Goal: Task Accomplishment & Management: Manage account settings

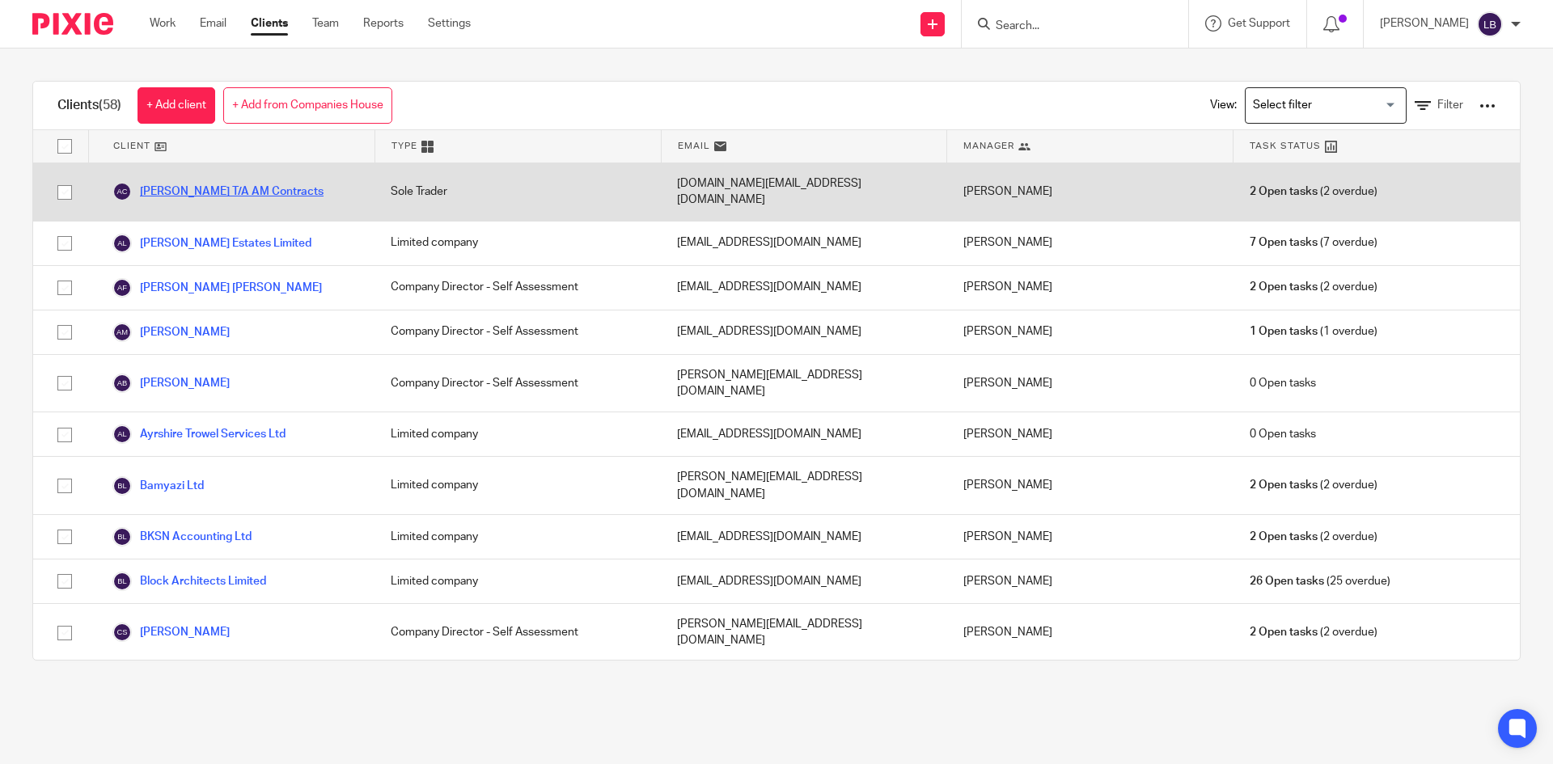
click at [205, 184] on link "[PERSON_NAME] T/A AM Contracts" at bounding box center [217, 191] width 211 height 19
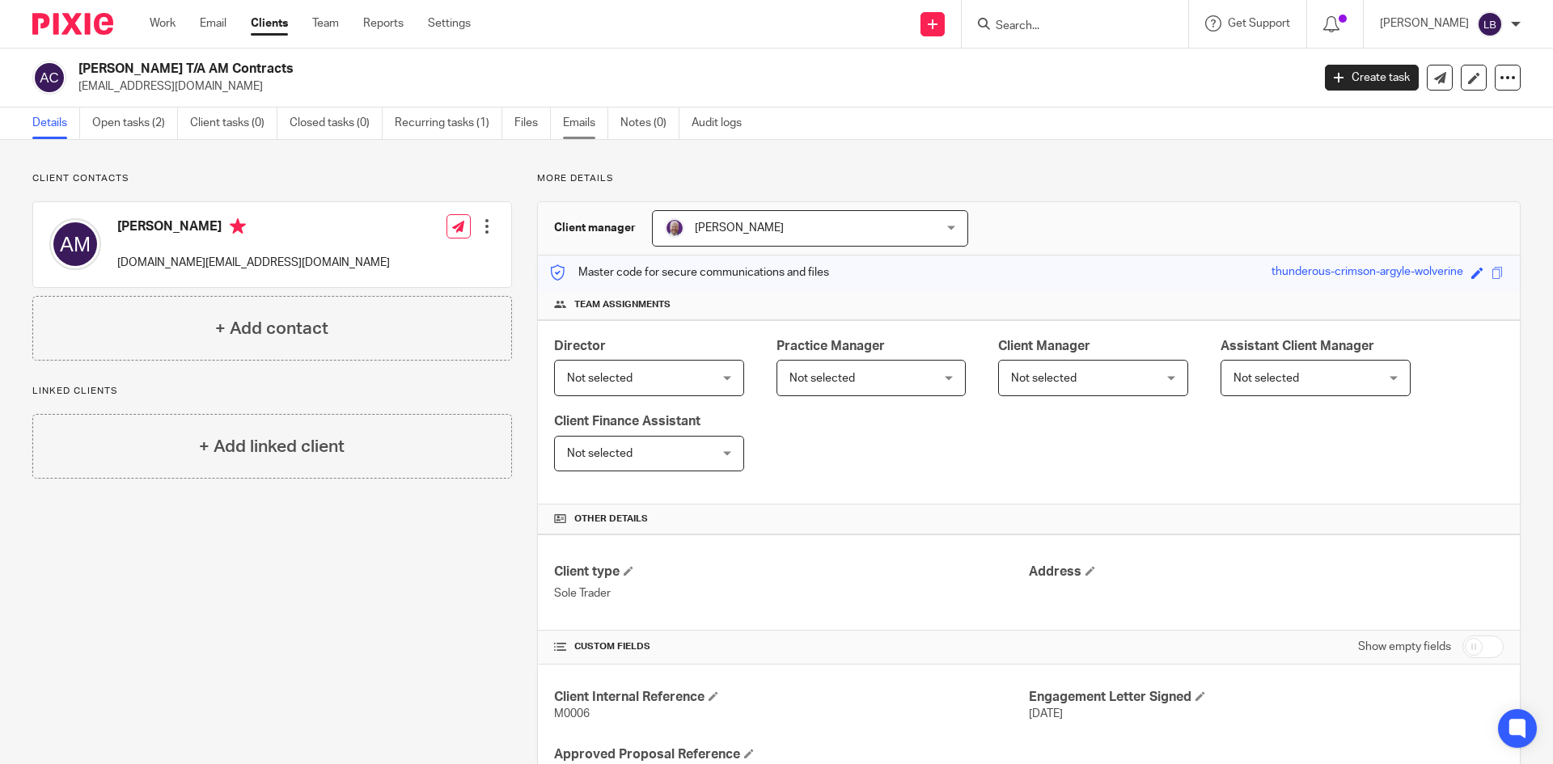
click at [567, 121] on link "Emails" at bounding box center [585, 124] width 45 height 32
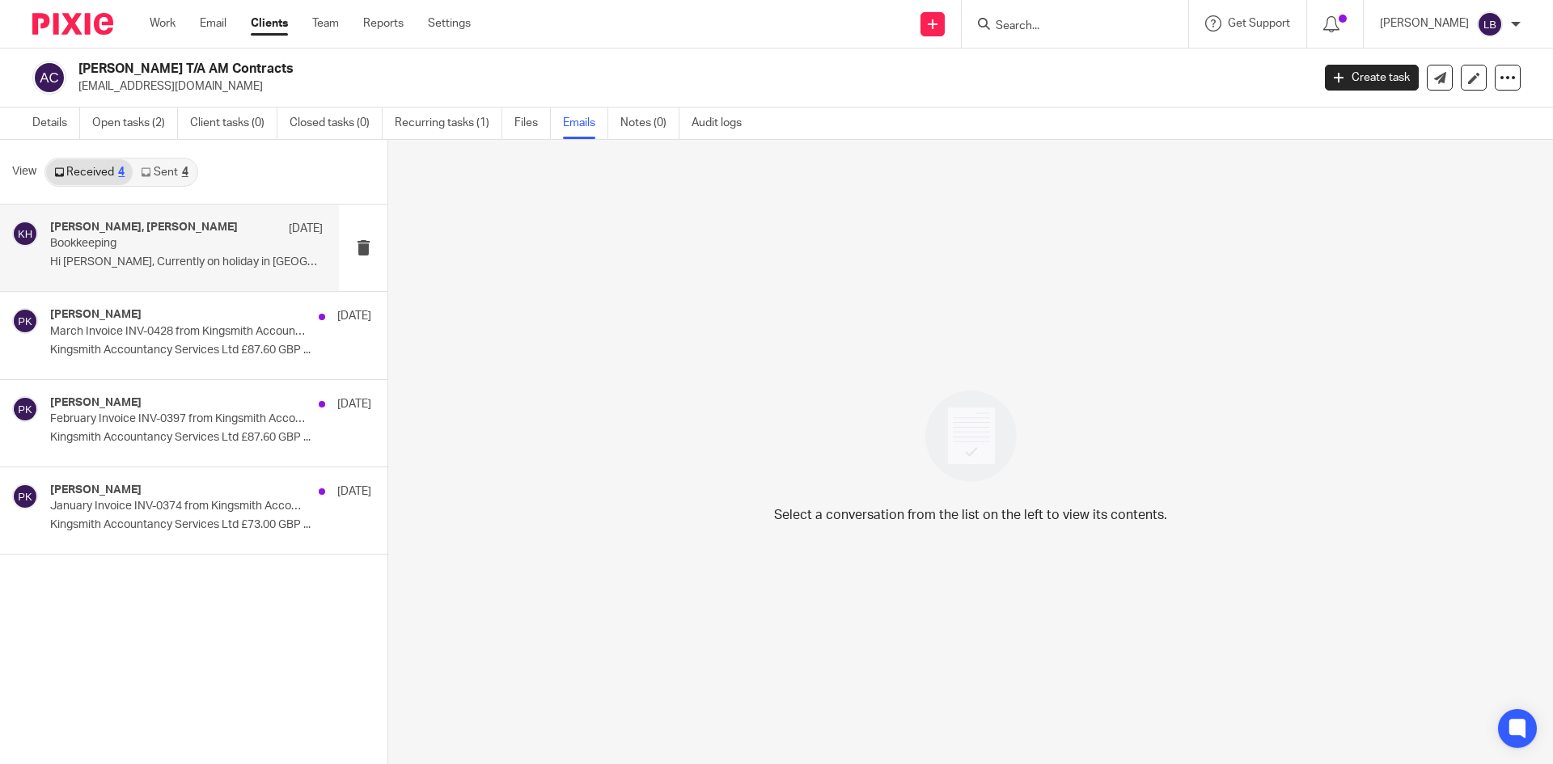
click at [175, 233] on h4 "[PERSON_NAME], [PERSON_NAME]" at bounding box center [144, 228] width 188 height 14
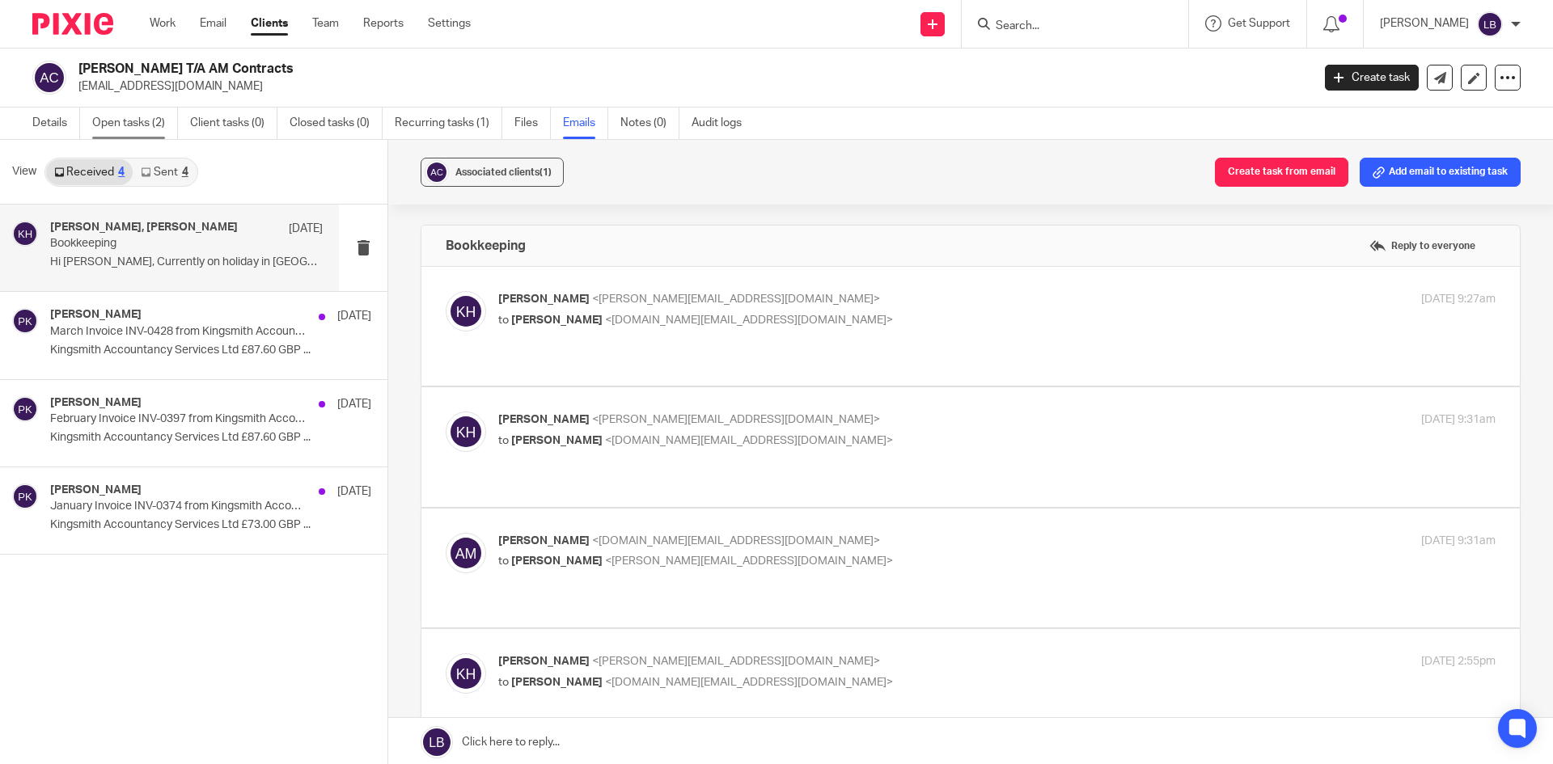
click at [130, 123] on link "Open tasks (2)" at bounding box center [135, 124] width 86 height 32
